Goal: Task Accomplishment & Management: Manage account settings

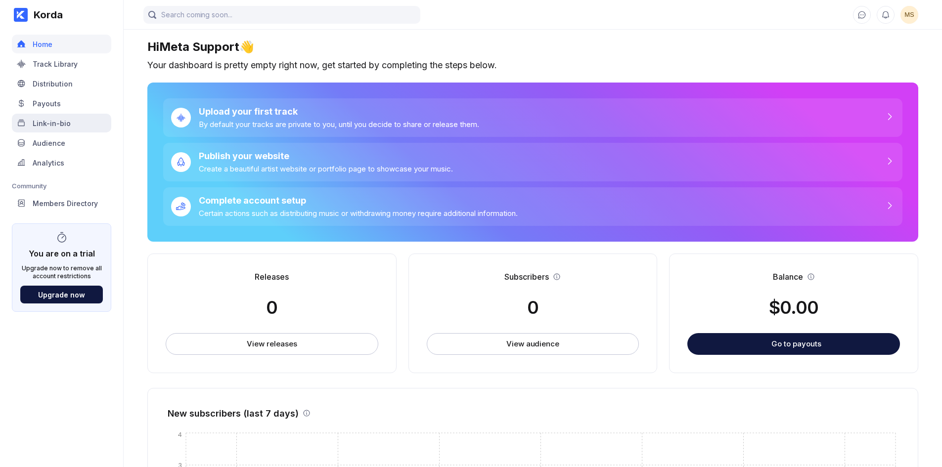
click at [68, 125] on div "Link-in-bio" at bounding box center [52, 123] width 38 height 8
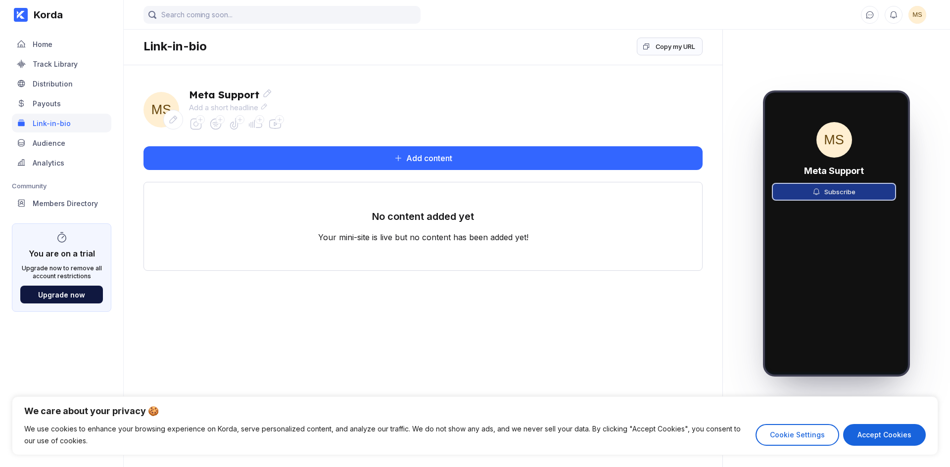
click at [809, 194] on button "Subscribe" at bounding box center [834, 192] width 122 height 16
click at [260, 94] on div "Meta Support" at bounding box center [235, 95] width 93 height 12
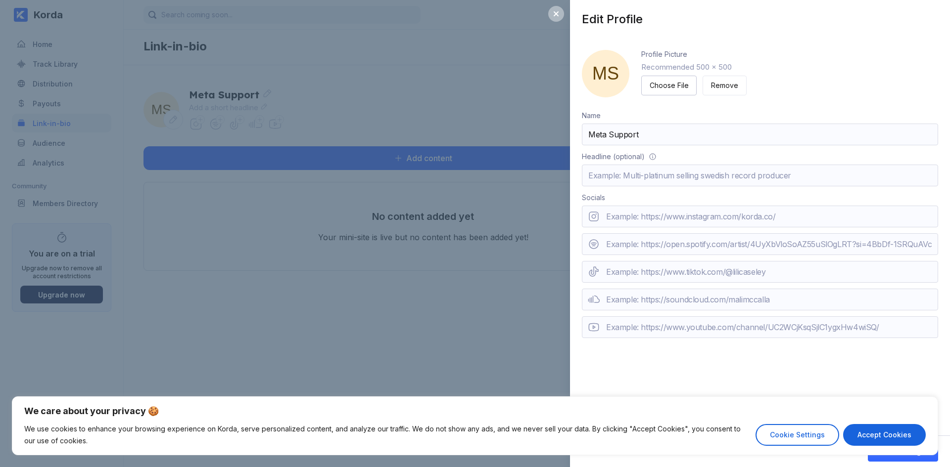
click at [424, 180] on div "Edit Profile MS Profile Picture Recommended 500 x 500 Choose File Remove Name M…" at bounding box center [475, 233] width 950 height 467
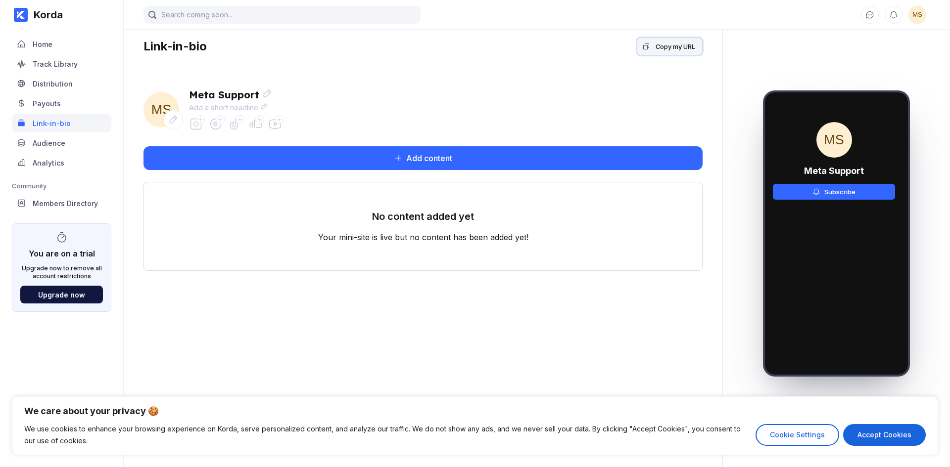
click at [669, 52] on button "Copy my URL" at bounding box center [670, 47] width 66 height 18
click at [682, 48] on div "Copy my URL" at bounding box center [675, 47] width 40 height 10
click at [852, 153] on div "MS Meta Support Subscribe" at bounding box center [834, 166] width 138 height 149
click at [272, 106] on div "Add a short headline" at bounding box center [235, 107] width 93 height 9
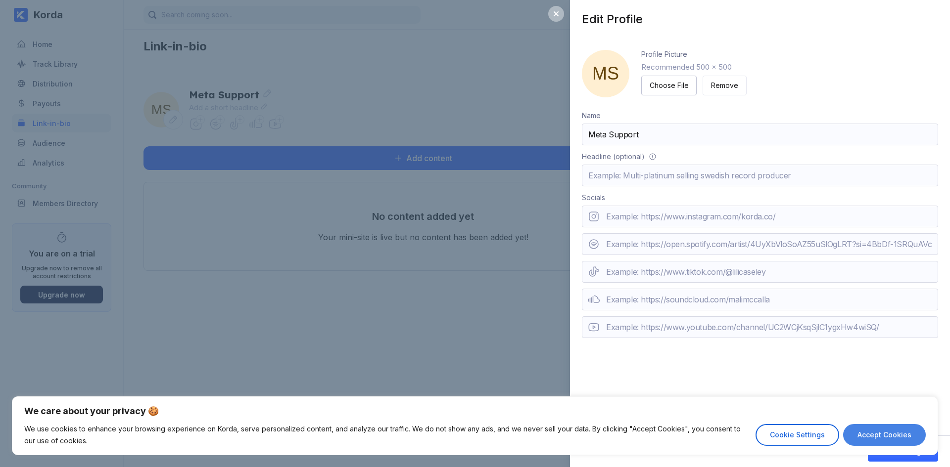
click at [871, 433] on button "Accept Cookies" at bounding box center [884, 435] width 83 height 22
checkbox input "true"
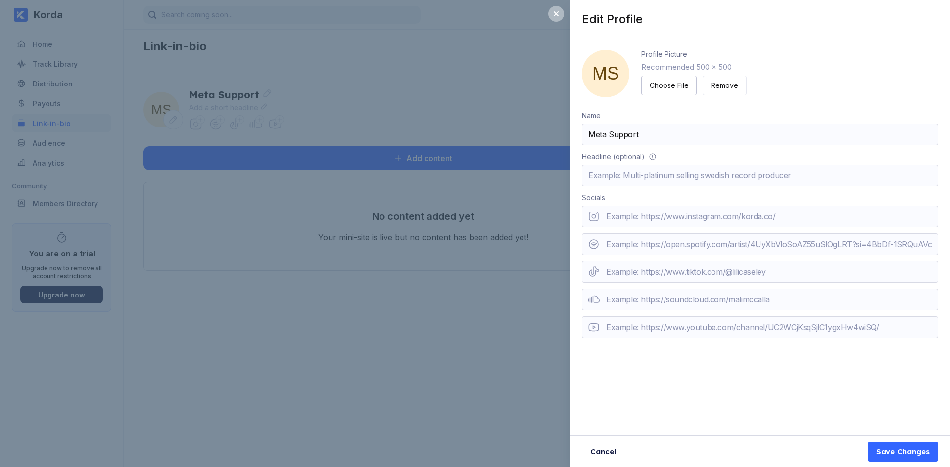
click at [606, 76] on span "MS" at bounding box center [605, 73] width 47 height 47
click at [632, 139] on input "Meta Support" at bounding box center [760, 135] width 356 height 22
click at [899, 449] on div "Save Changes" at bounding box center [902, 452] width 53 height 10
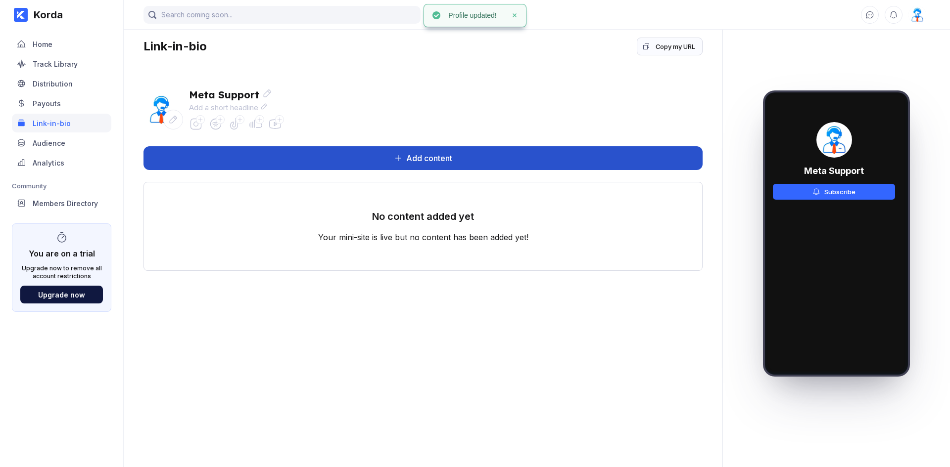
click at [426, 153] on button "Add content" at bounding box center [422, 158] width 559 height 24
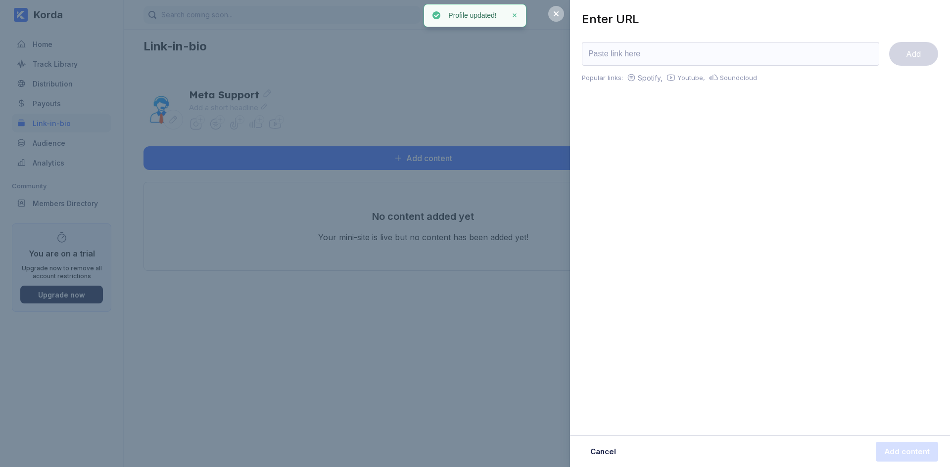
click at [625, 62] on input "url" at bounding box center [730, 54] width 297 height 24
paste input "[URL][DOMAIN_NAME]"
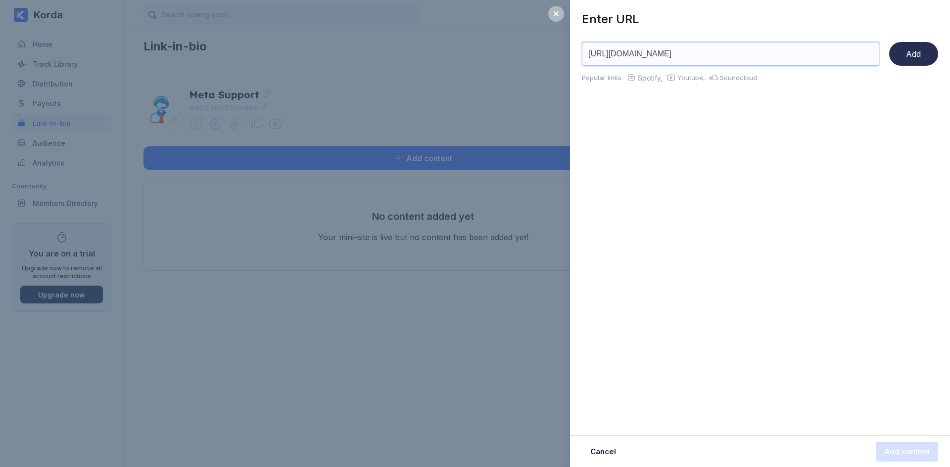
type input "[URL][DOMAIN_NAME]"
click at [905, 59] on button "Add" at bounding box center [913, 54] width 49 height 24
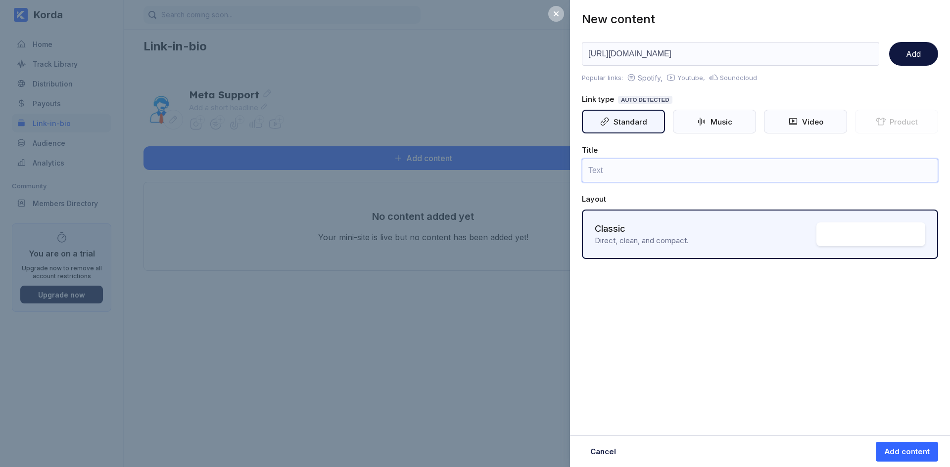
click at [627, 166] on input "text" at bounding box center [760, 171] width 356 height 24
paste input "ส่งคำขอของคุณที่นี่"
type input "ส่งคำขอของคุณที่นี่"
drag, startPoint x: 923, startPoint y: 50, endPoint x: 914, endPoint y: 64, distance: 17.1
click at [923, 50] on button "Add" at bounding box center [913, 54] width 49 height 24
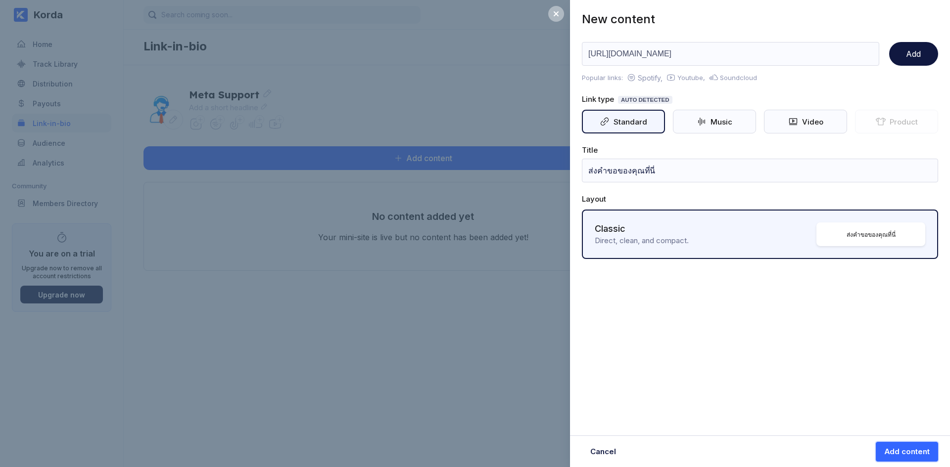
click at [906, 447] on button "Add content" at bounding box center [906, 452] width 62 height 20
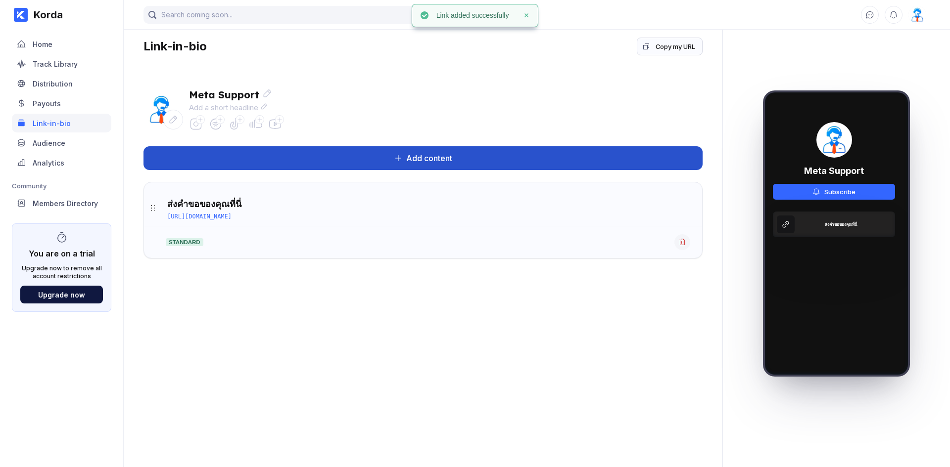
click at [430, 159] on div "Add content" at bounding box center [427, 158] width 50 height 10
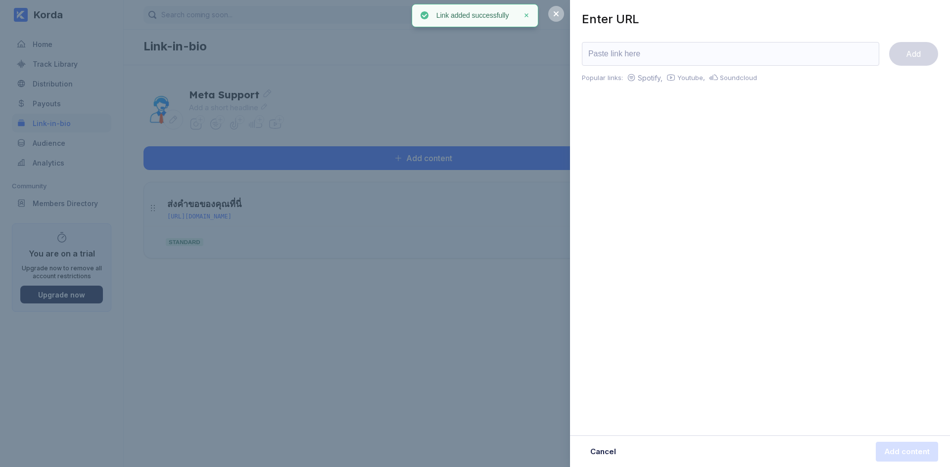
click at [670, 53] on input "url" at bounding box center [730, 54] width 297 height 24
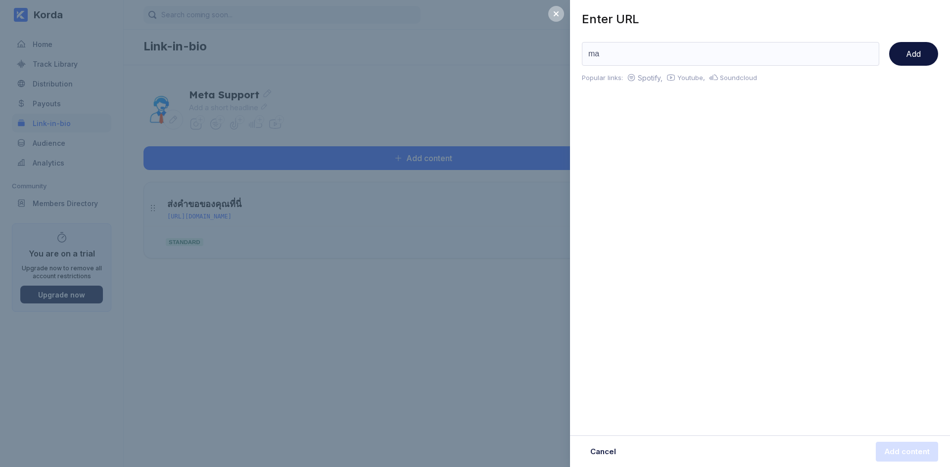
type input "may"
paste input "การแจ้งเตือน"
click at [908, 58] on div "Add" at bounding box center [913, 54] width 15 height 10
click at [738, 58] on input "การแจ้งเตือน" at bounding box center [730, 54] width 297 height 24
paste input "[URL][DOMAIN_NAME]"
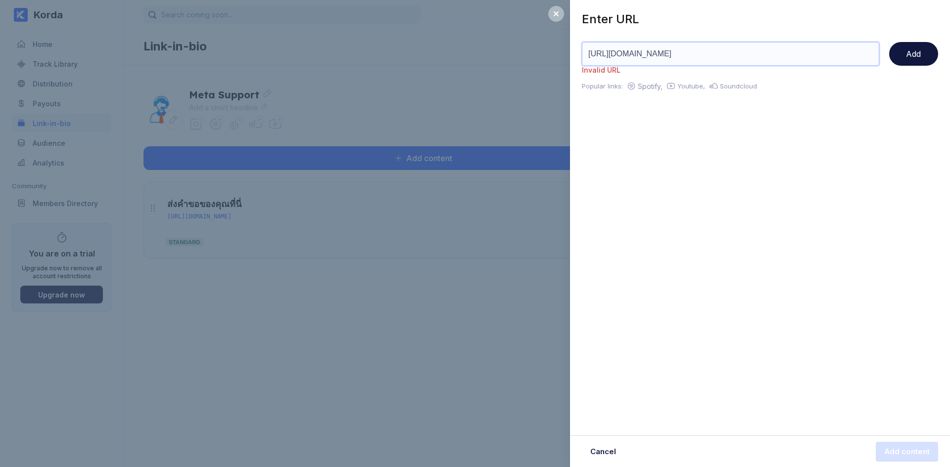
click at [661, 52] on input "[URL][DOMAIN_NAME]" at bounding box center [730, 54] width 297 height 24
paste input "[DOMAIN_NAME][URL]"
type input "[URL][DOMAIN_NAME]"
click at [901, 58] on button "Add" at bounding box center [913, 54] width 49 height 24
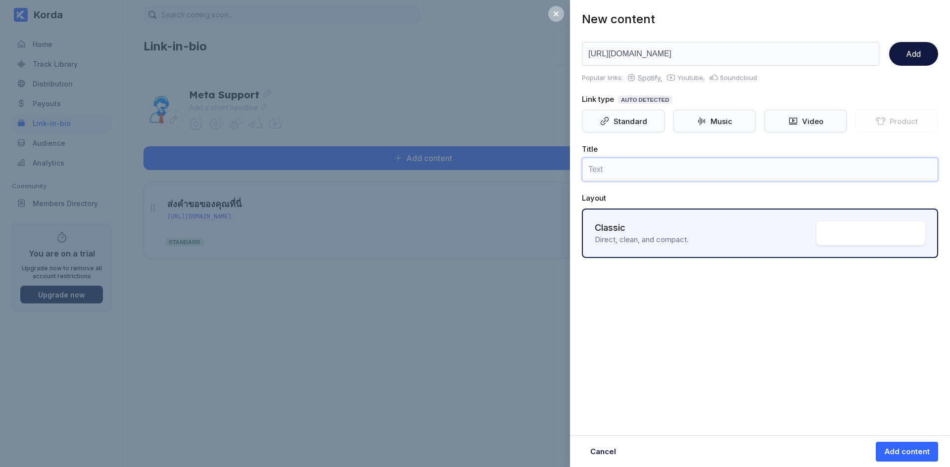
drag, startPoint x: 641, startPoint y: 167, endPoint x: 616, endPoint y: 28, distance: 141.2
click at [641, 167] on input "text" at bounding box center [760, 170] width 356 height 24
click at [632, 171] on input "text" at bounding box center [760, 170] width 356 height 24
paste input "การแจ้งเตือน"
type input "การแจ้งเตือน"
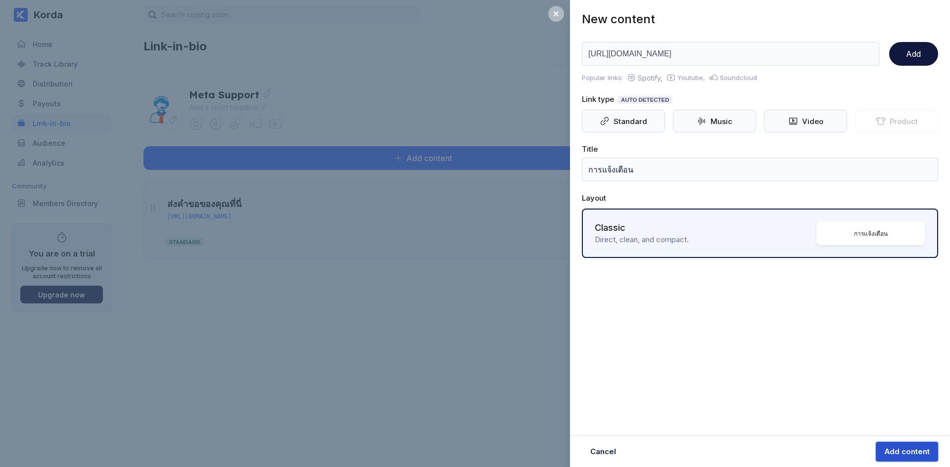
click at [891, 456] on div "Add content" at bounding box center [907, 452] width 46 height 10
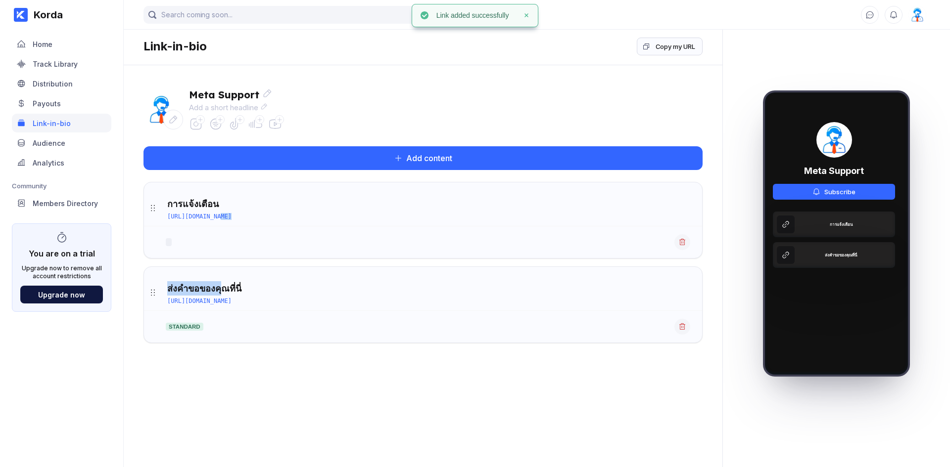
drag, startPoint x: 217, startPoint y: 215, endPoint x: 222, endPoint y: 267, distance: 52.7
click at [222, 267] on ul "การแจ้งเตือน [URL][DOMAIN_NAME] ส่งคำขอของคุณที่นี่ [URL][DOMAIN_NAME] standard" at bounding box center [422, 262] width 559 height 161
drag, startPoint x: 150, startPoint y: 208, endPoint x: 155, endPoint y: 306, distance: 98.1
click at [456, 380] on main "Link-in-bio Copy my URL Meta Support Add a short headline Add content ส่งคำขอขอ…" at bounding box center [423, 224] width 598 height 448
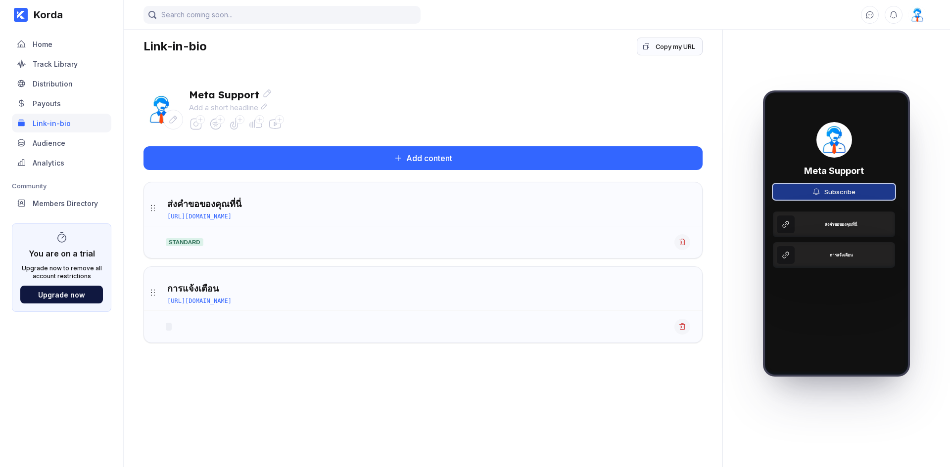
click at [806, 187] on button "Subscribe" at bounding box center [834, 192] width 122 height 16
click at [807, 190] on button "Subscribe" at bounding box center [834, 192] width 122 height 16
click at [691, 45] on div "Copy my URL" at bounding box center [675, 47] width 40 height 10
click at [835, 162] on div "Meta Support Subscribe ส่งคำขอของคุณที่นี่ การแจ้งเตือน" at bounding box center [834, 194] width 138 height 205
click at [835, 183] on div "Meta Support Subscribe ส่งคำขอของคุณที่นี่ การแจ้งเตือน" at bounding box center [834, 194] width 138 height 205
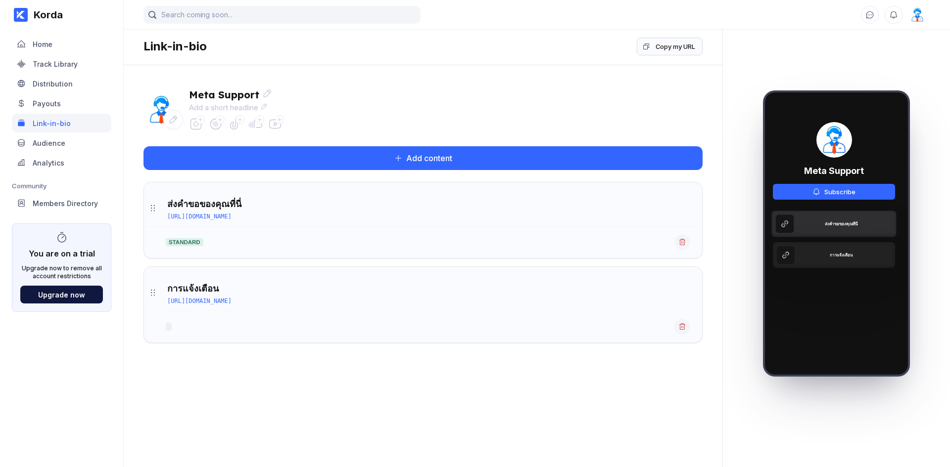
click at [835, 220] on div "ส่งคำขอของคุณที่นี่" at bounding box center [834, 224] width 125 height 26
click at [691, 43] on div "Copy my URL" at bounding box center [675, 47] width 40 height 10
click at [675, 48] on div "Copy my URL" at bounding box center [675, 47] width 40 height 10
